Goal: Transaction & Acquisition: Obtain resource

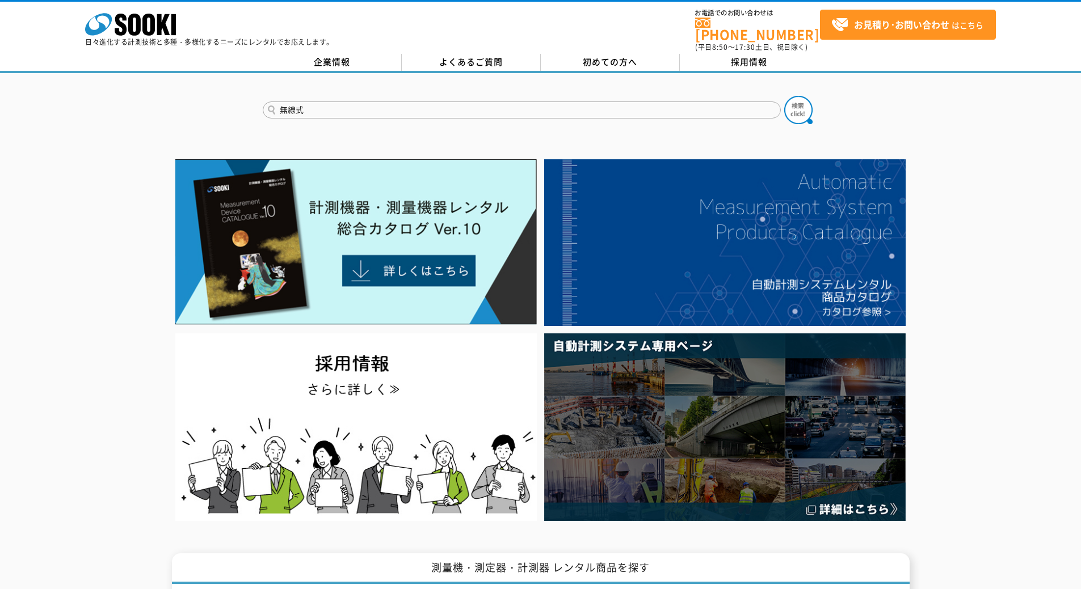
type input "無線式"
click at [784, 96] on button at bounding box center [798, 110] width 28 height 28
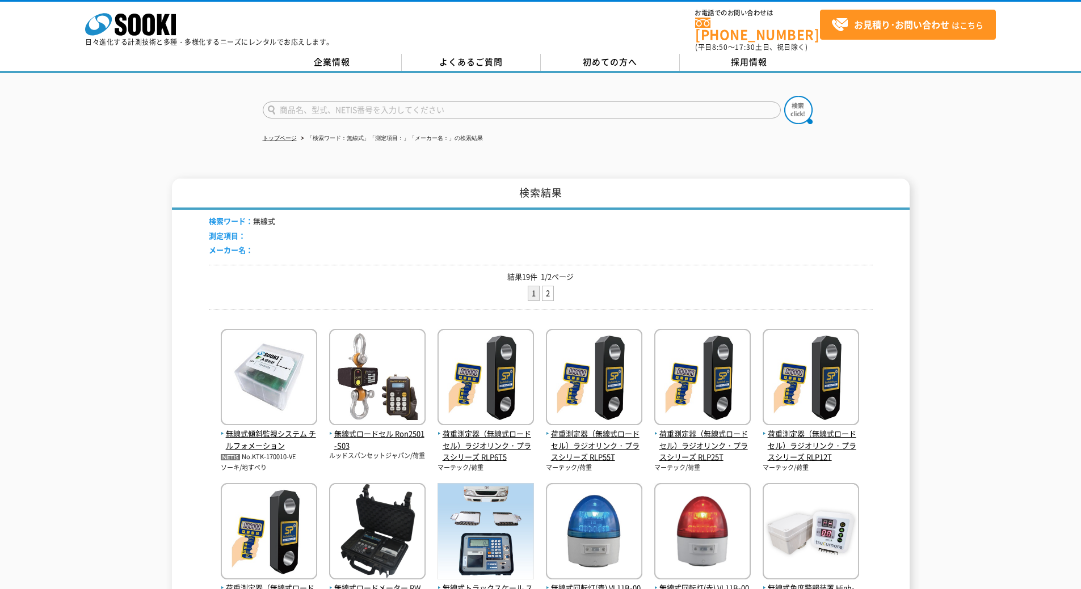
click at [373, 102] on input "text" at bounding box center [522, 110] width 518 height 17
type input "無線式回転灯"
click at [784, 96] on button at bounding box center [798, 110] width 28 height 28
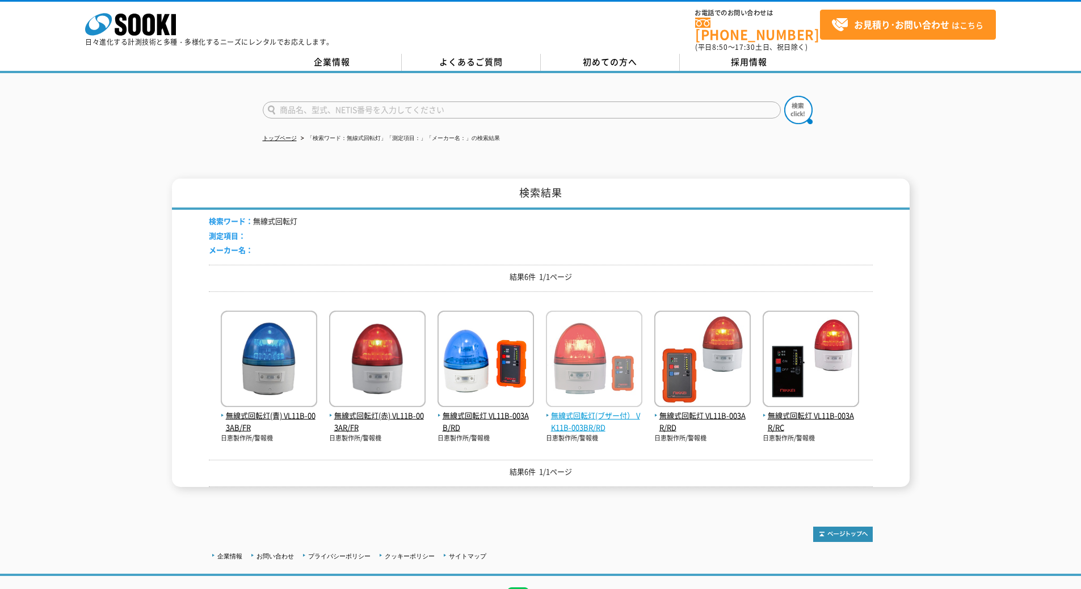
click at [604, 423] on span "無線式回転灯(ブザー付） VK11B-003BR/RD" at bounding box center [594, 422] width 96 height 24
